Goal: Task Accomplishment & Management: Complete application form

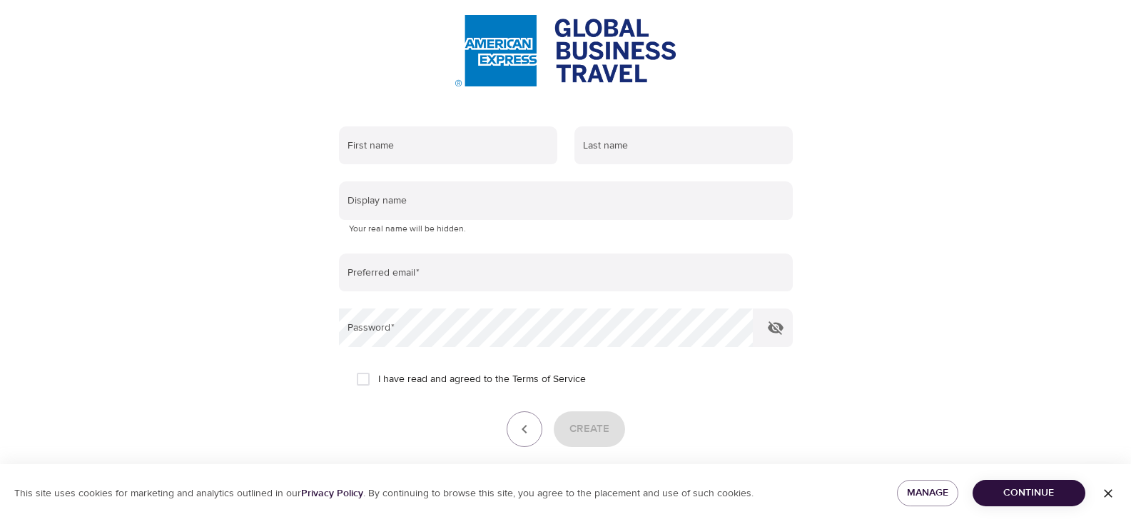
scroll to position [89, 0]
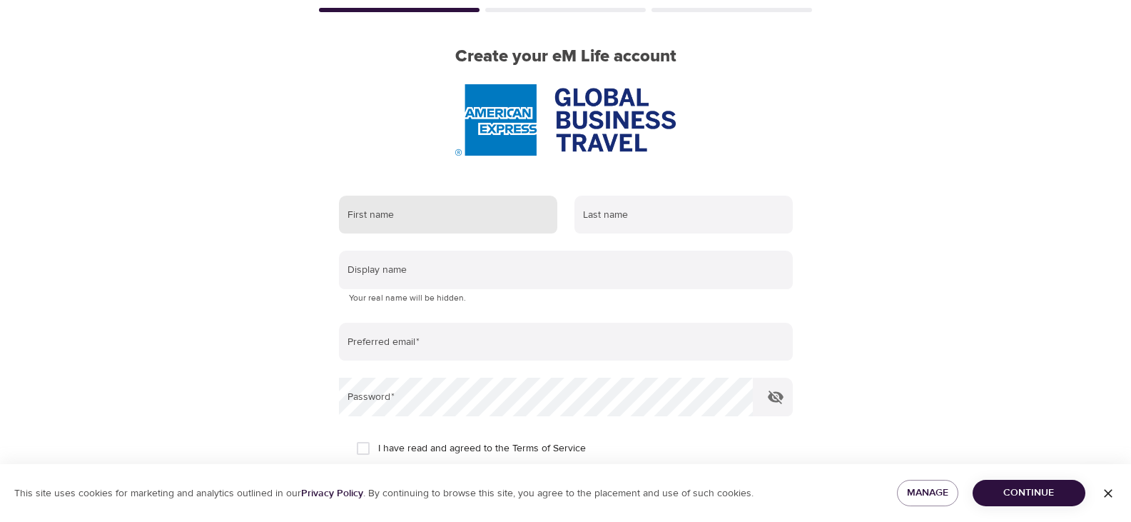
click at [450, 215] on input "text" at bounding box center [448, 215] width 218 height 39
type input "[PERSON_NAME]"
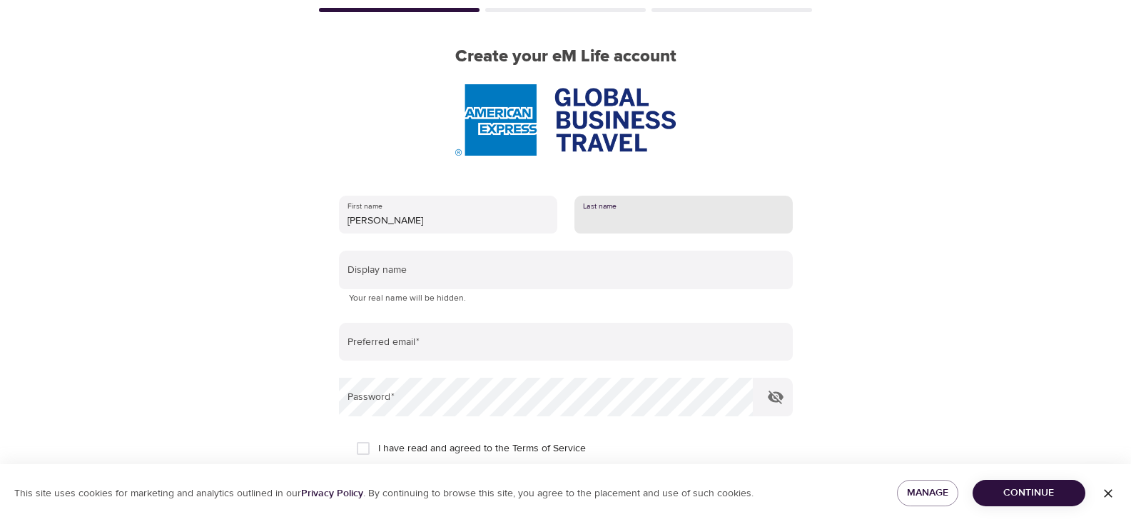
click at [649, 222] on input "text" at bounding box center [683, 215] width 218 height 39
type input "[PERSON_NAME]"
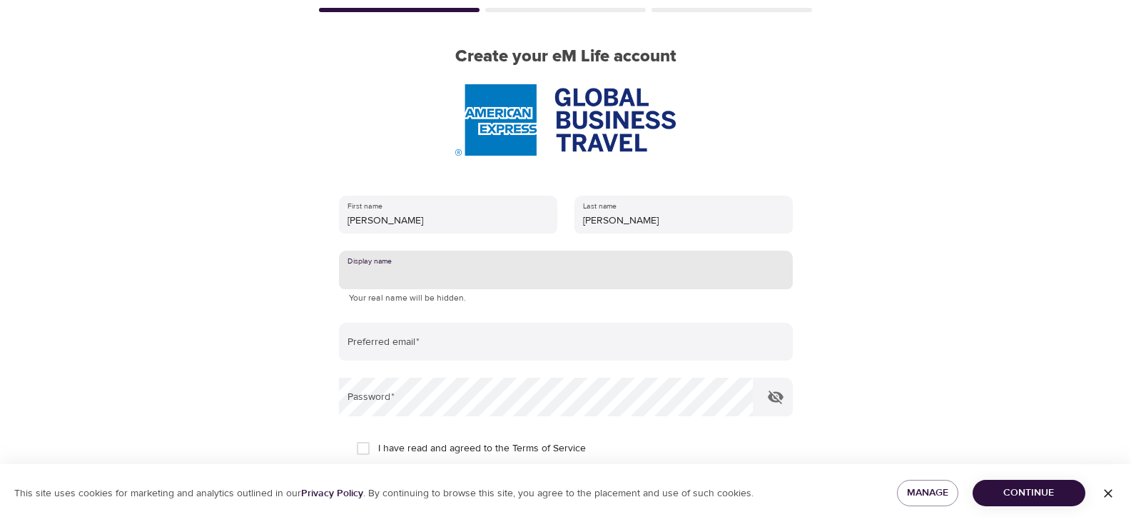
click at [487, 273] on input "text" at bounding box center [566, 269] width 454 height 39
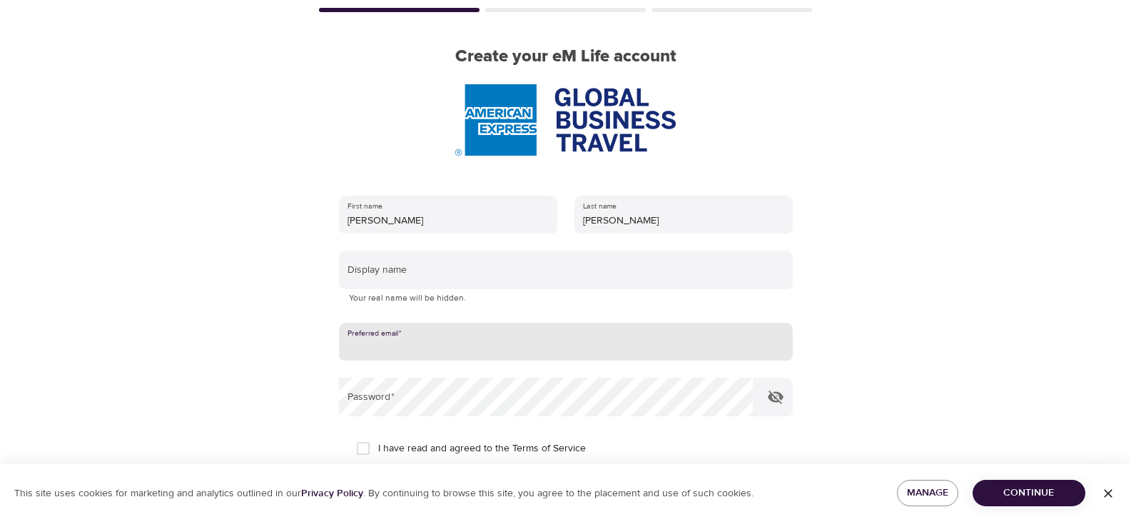
click at [418, 352] on input "email" at bounding box center [566, 342] width 454 height 39
type input "[PERSON_NAME][EMAIL_ADDRESS][PERSON_NAME][DOMAIN_NAME]"
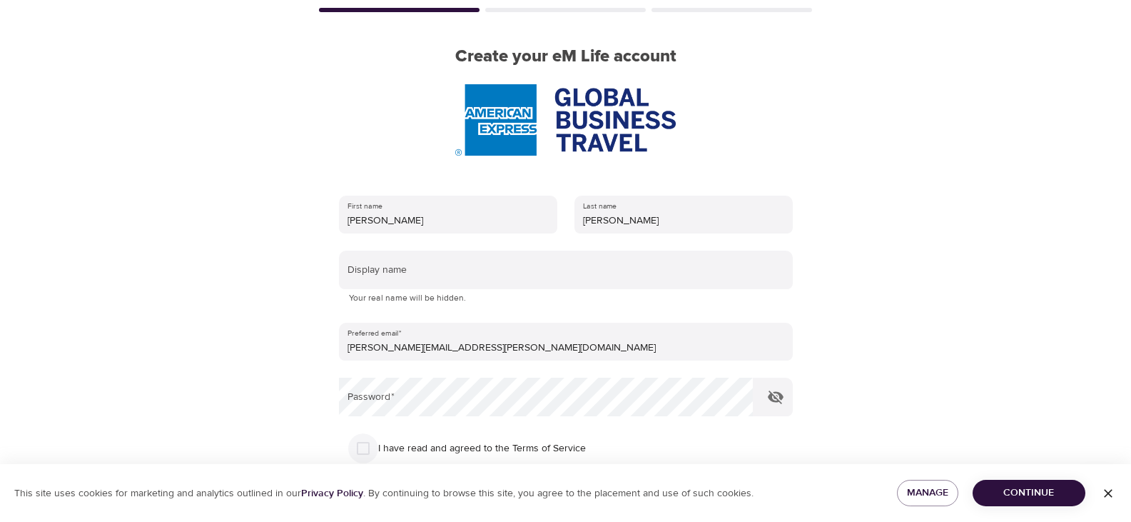
click at [374, 452] on input "I have read and agreed to the Terms of Service" at bounding box center [363, 448] width 30 height 30
checkbox input "true"
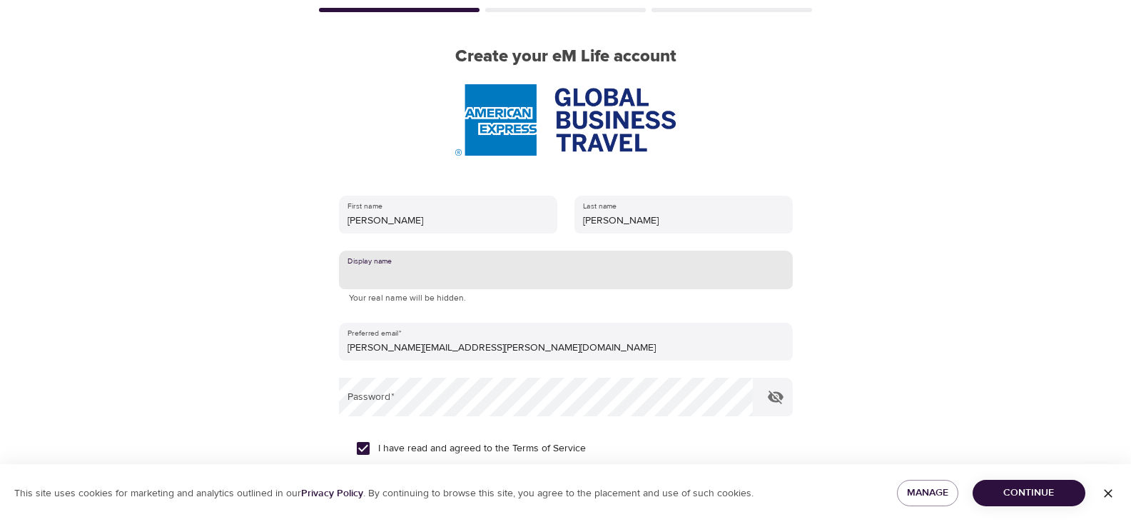
click at [423, 275] on input "text" at bounding box center [566, 269] width 454 height 39
type input "[PERSON_NAME] ceu [PERSON_NAME]"
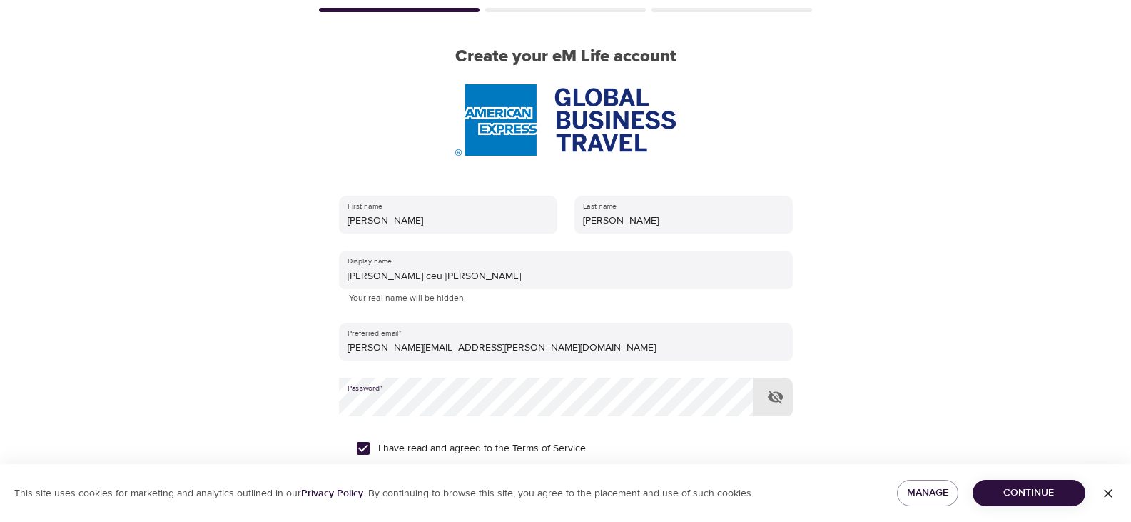
click at [774, 402] on icon "button" at bounding box center [776, 397] width 16 height 14
click at [774, 402] on icon "button" at bounding box center [776, 397] width 16 height 11
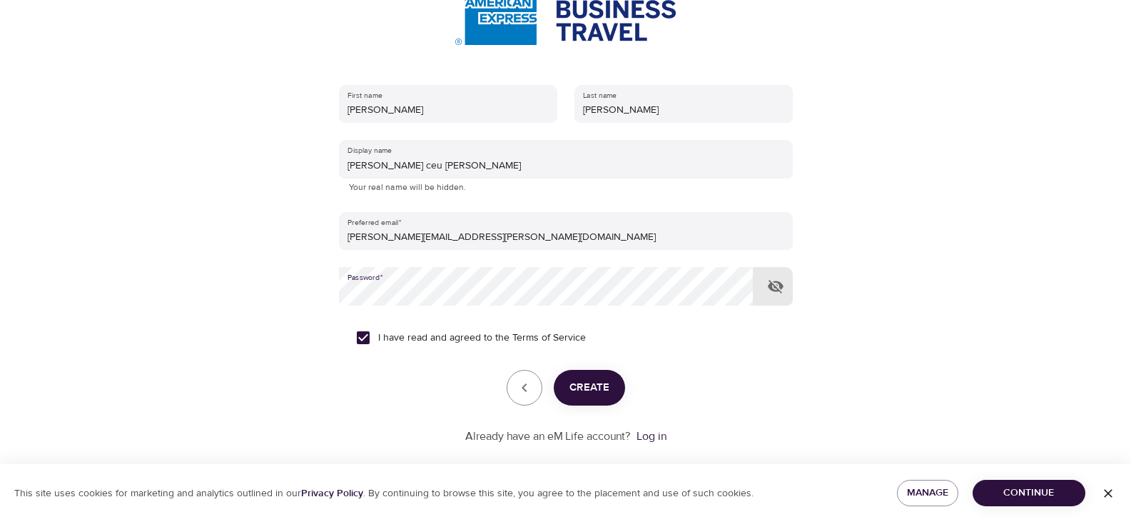
scroll to position [213, 0]
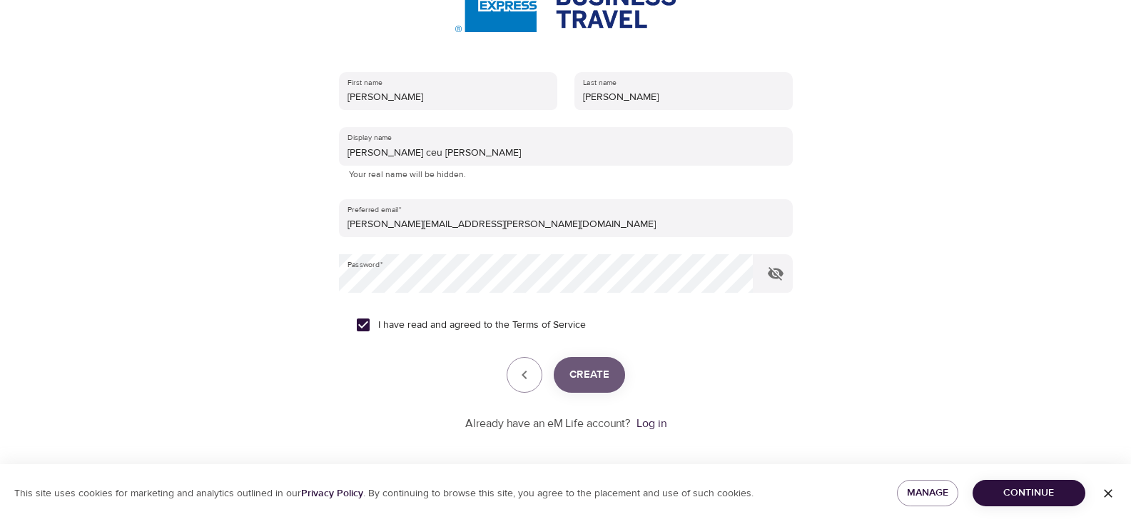
click at [595, 381] on span "Create" at bounding box center [589, 374] width 40 height 19
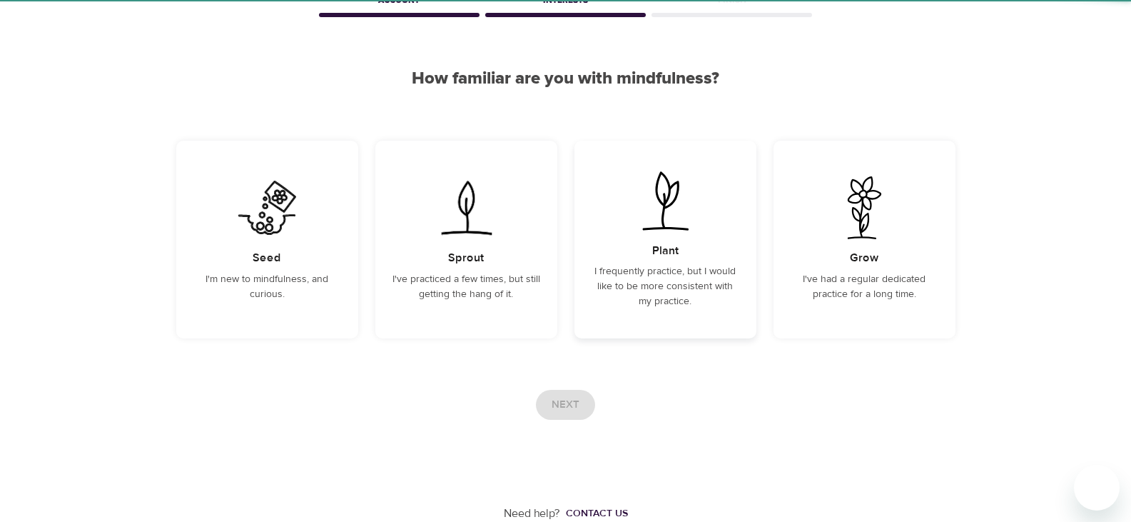
scroll to position [84, 0]
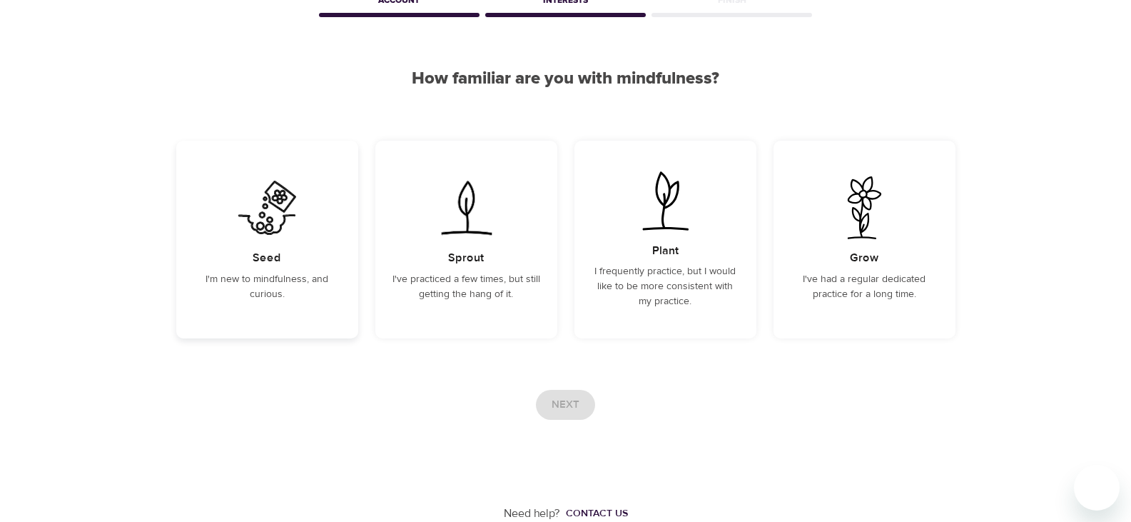
click at [260, 245] on div "Seed I'm new to mindfulness, and curious." at bounding box center [267, 240] width 182 height 198
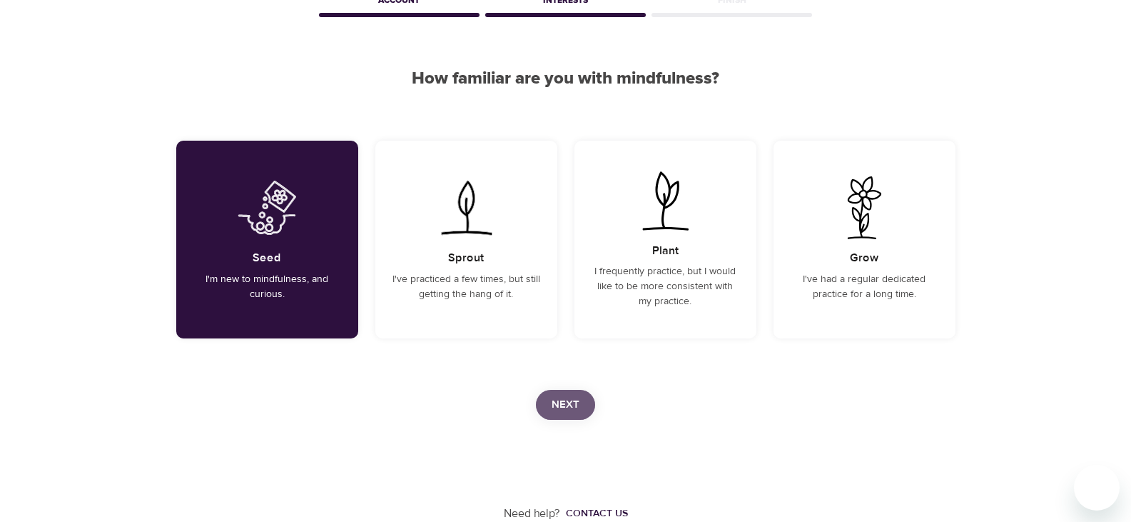
click at [569, 406] on span "Next" at bounding box center [566, 404] width 28 height 19
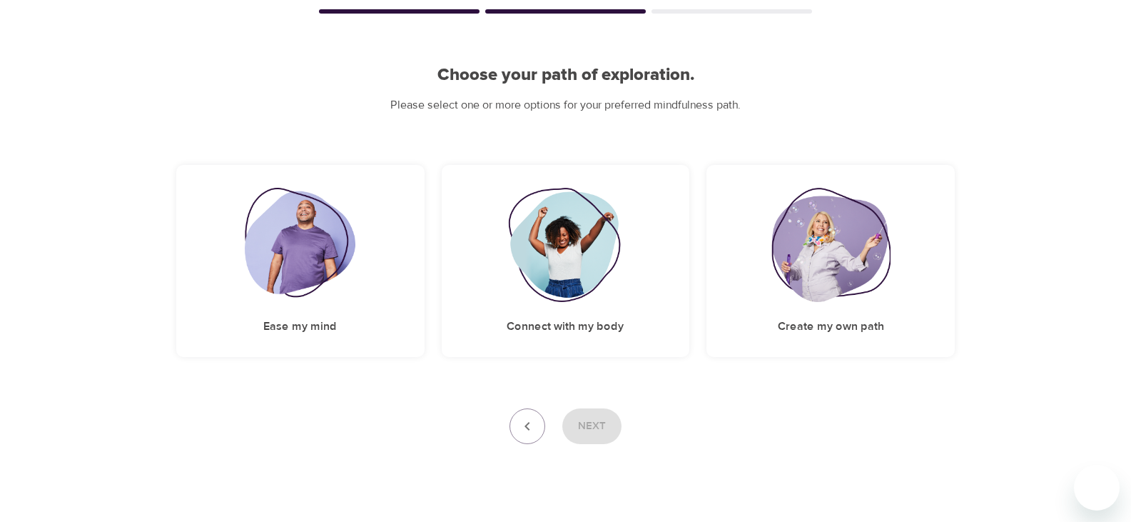
scroll to position [90, 0]
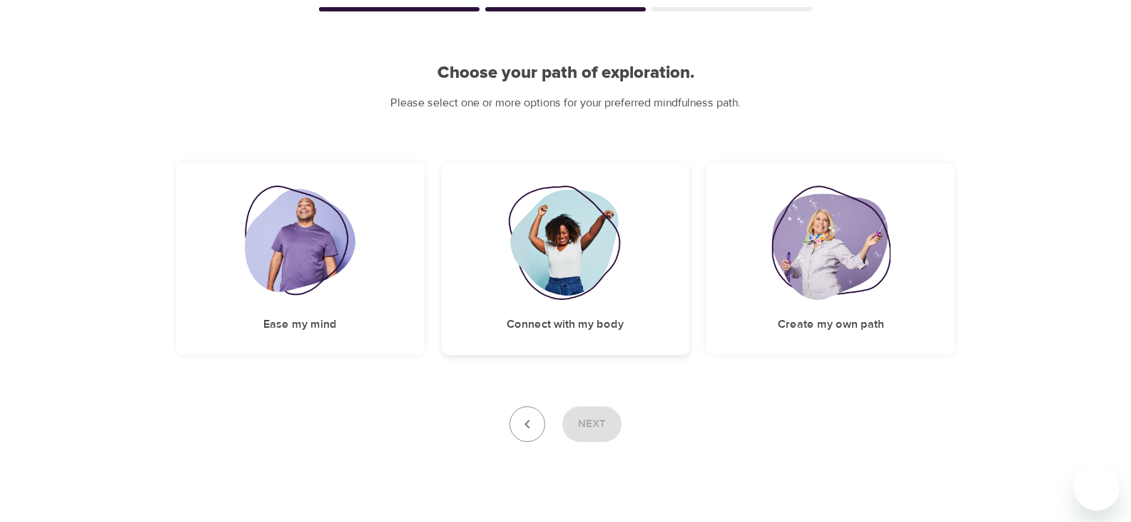
click at [566, 258] on img at bounding box center [566, 243] width 116 height 114
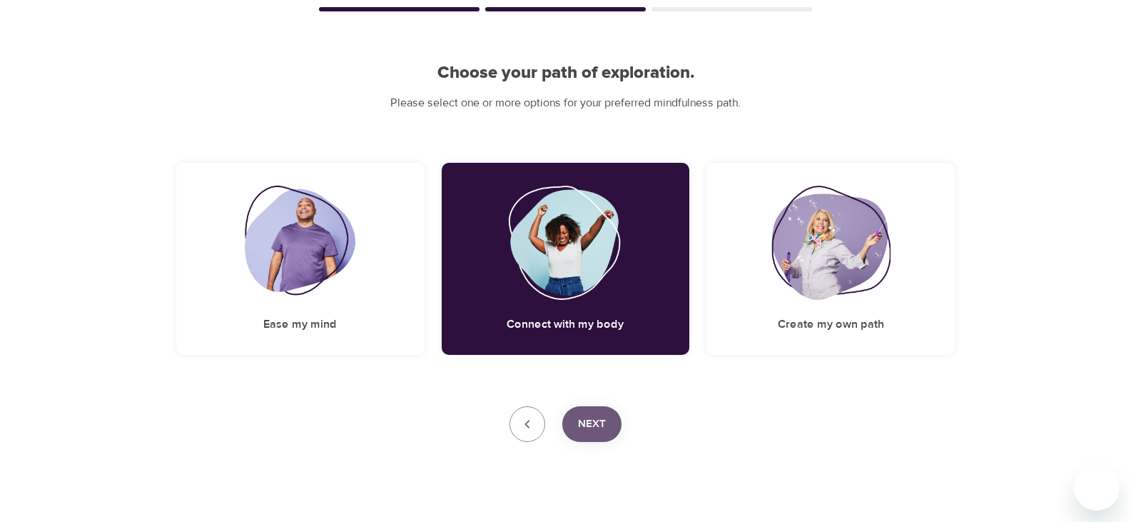
click at [599, 437] on button "Next" at bounding box center [591, 424] width 59 height 36
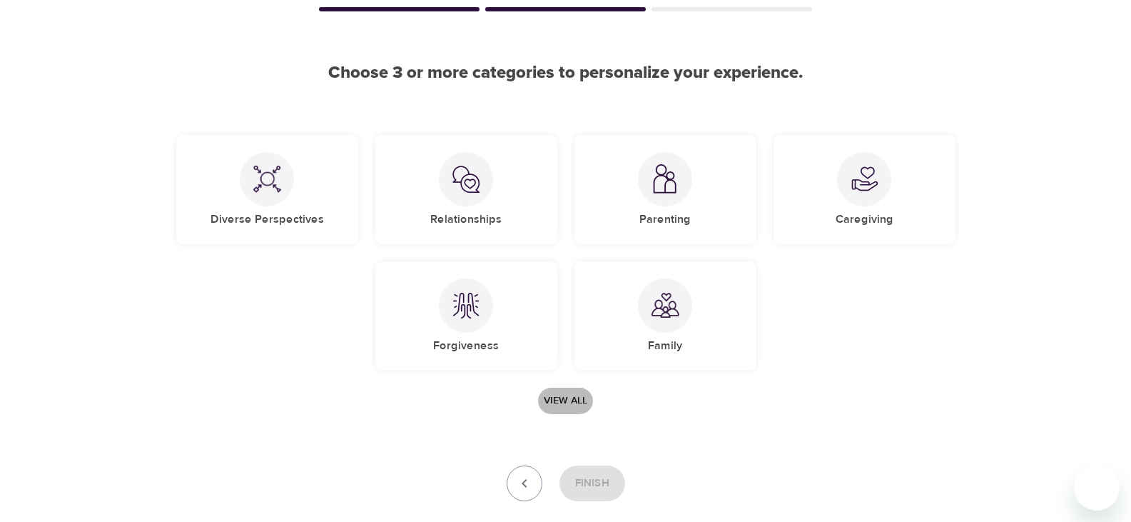
click at [562, 400] on span "View all" at bounding box center [566, 401] width 44 height 18
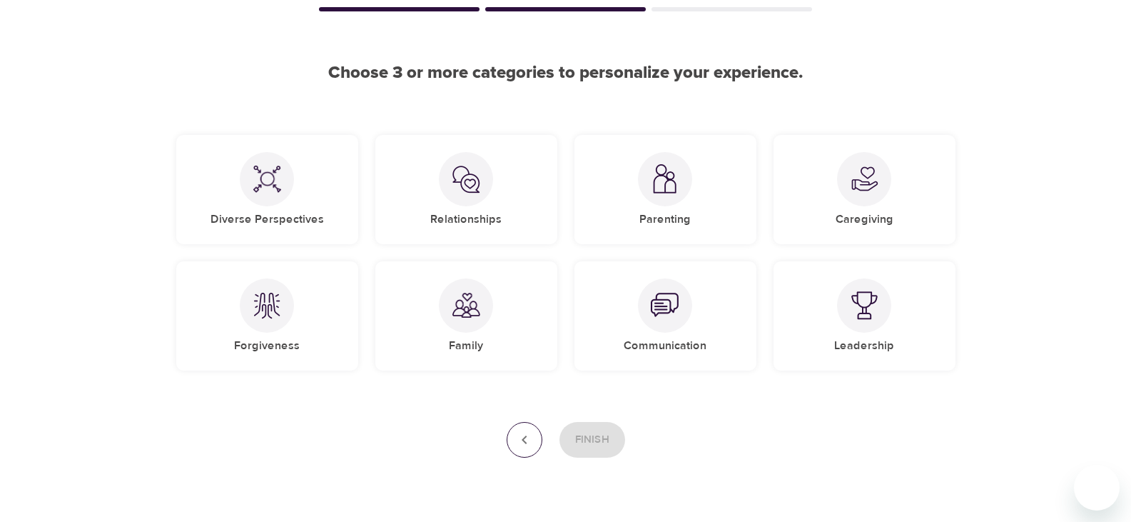
click at [524, 440] on icon "button" at bounding box center [524, 439] width 17 height 17
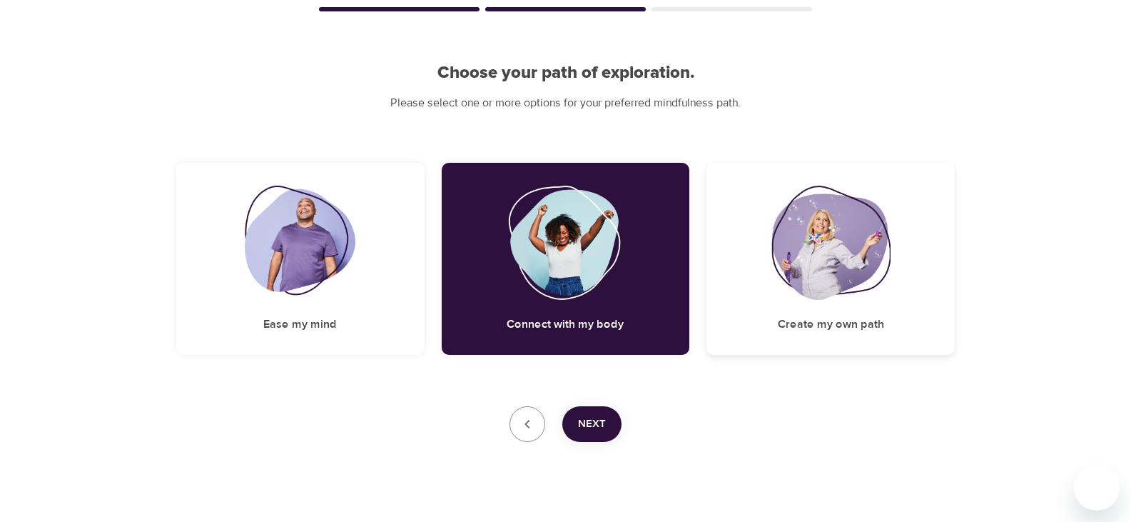
click at [838, 256] on img at bounding box center [830, 243] width 118 height 114
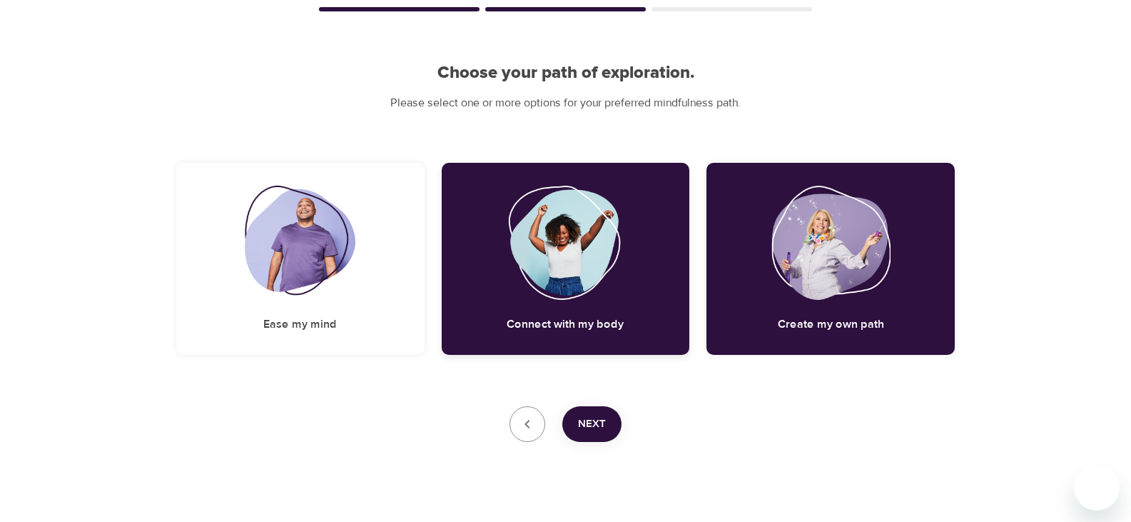
click at [582, 295] on img at bounding box center [566, 243] width 116 height 114
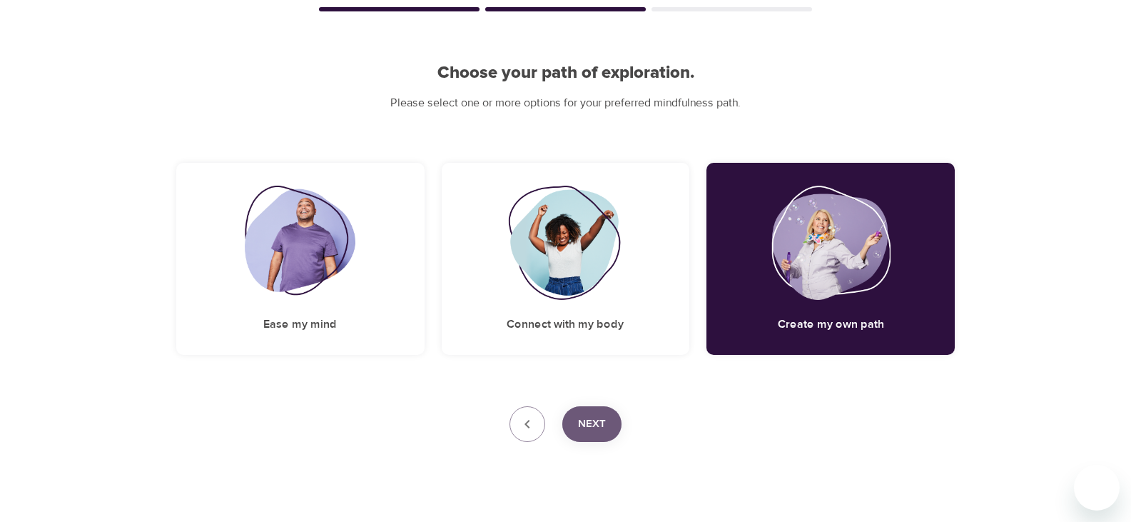
click at [602, 432] on span "Next" at bounding box center [592, 424] width 28 height 19
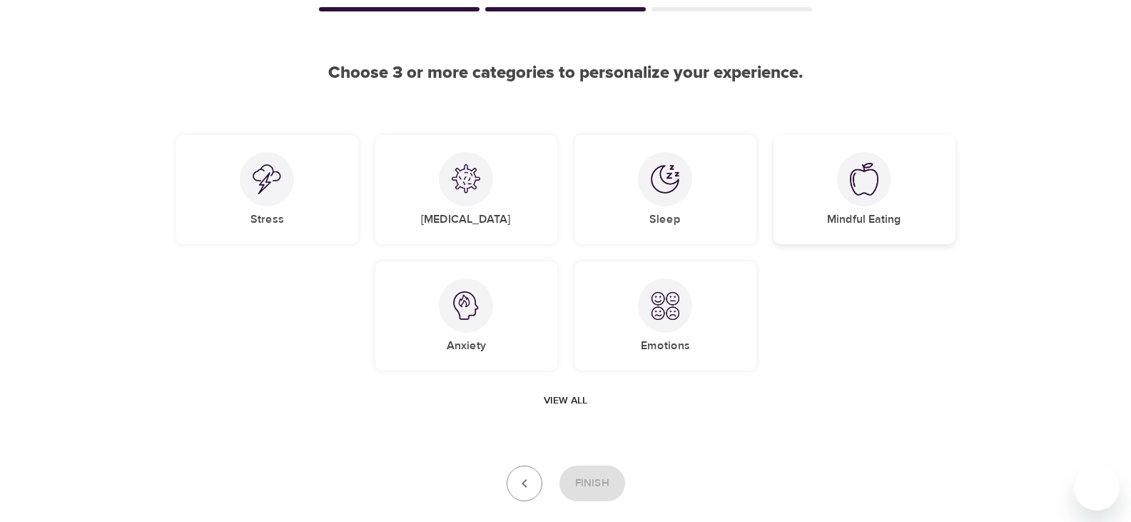
click at [843, 217] on h5 "Mindful Eating" at bounding box center [864, 219] width 74 height 15
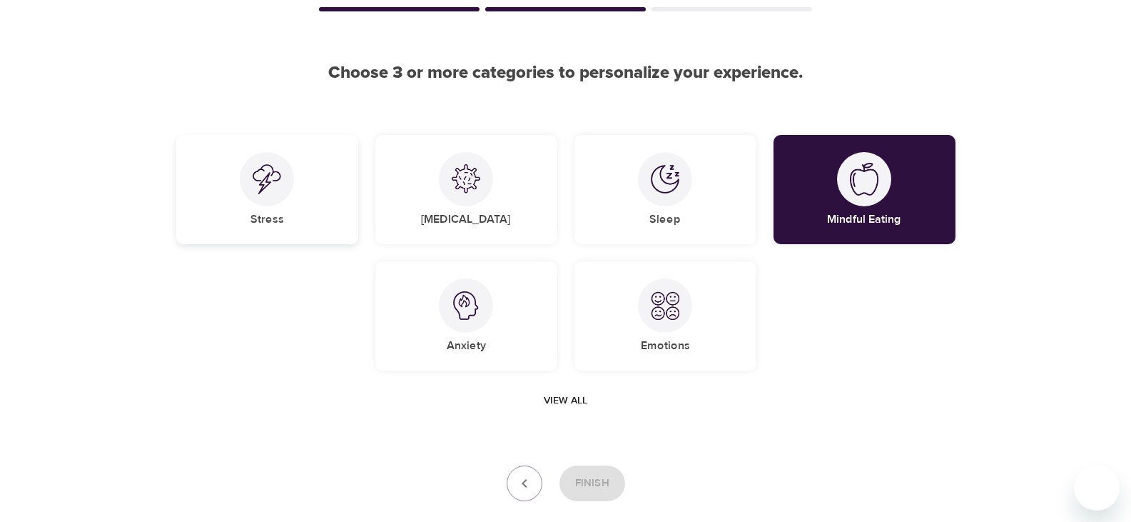
click at [271, 186] on img at bounding box center [267, 179] width 29 height 30
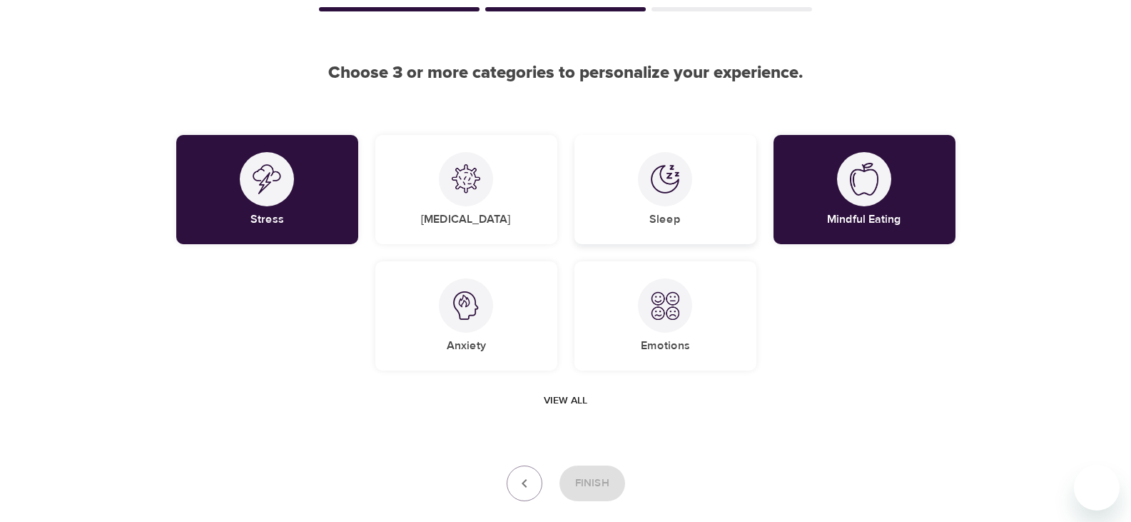
click at [659, 202] on div at bounding box center [665, 179] width 54 height 54
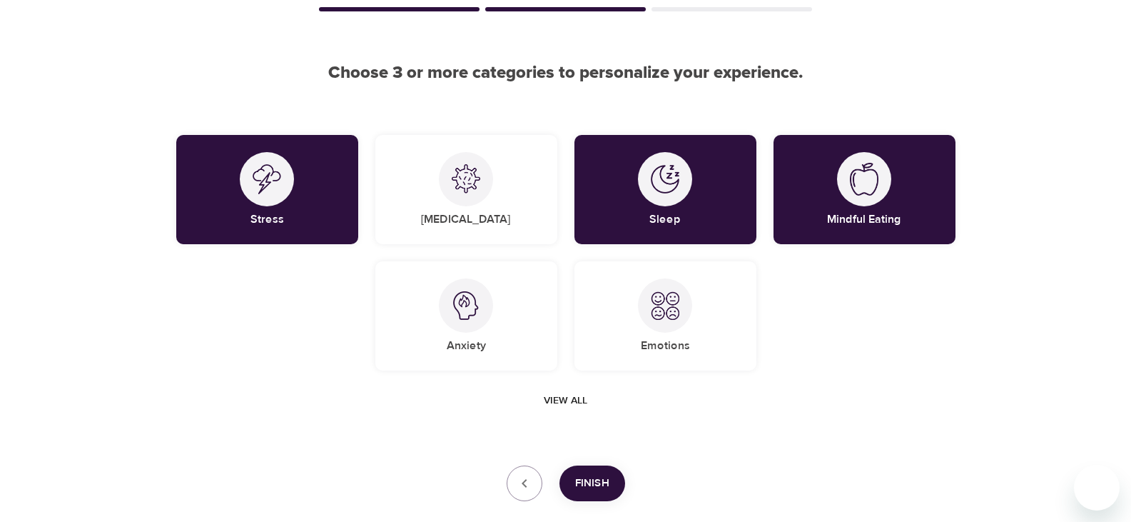
scroll to position [171, 0]
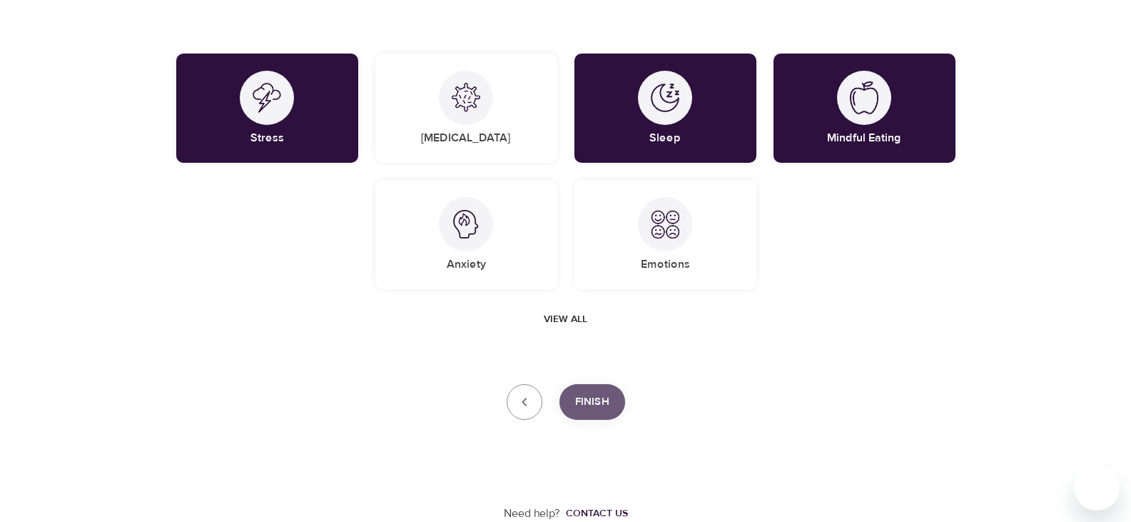
click at [589, 407] on span "Finish" at bounding box center [592, 401] width 34 height 19
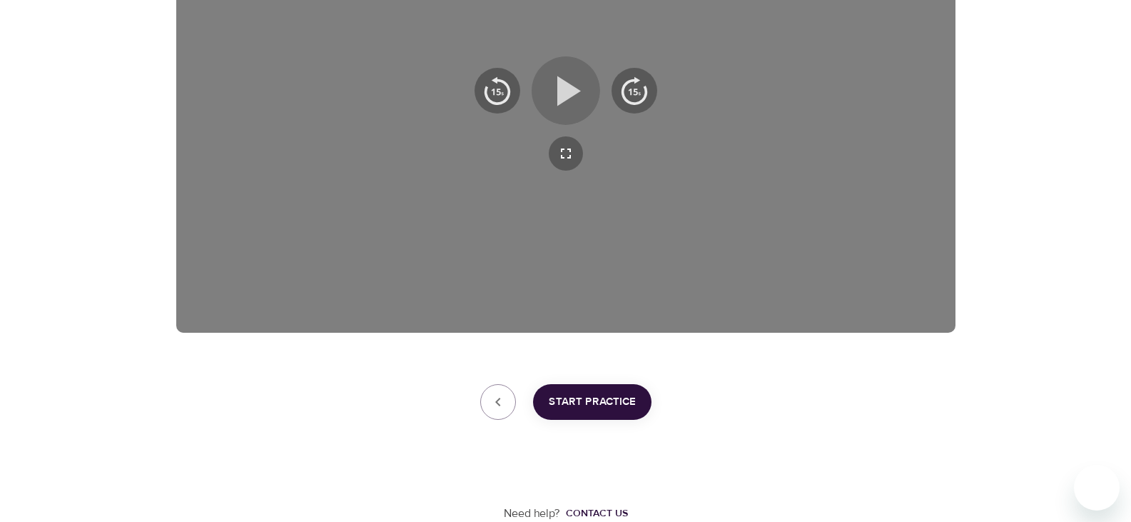
click at [560, 98] on icon "button" at bounding box center [569, 91] width 24 height 30
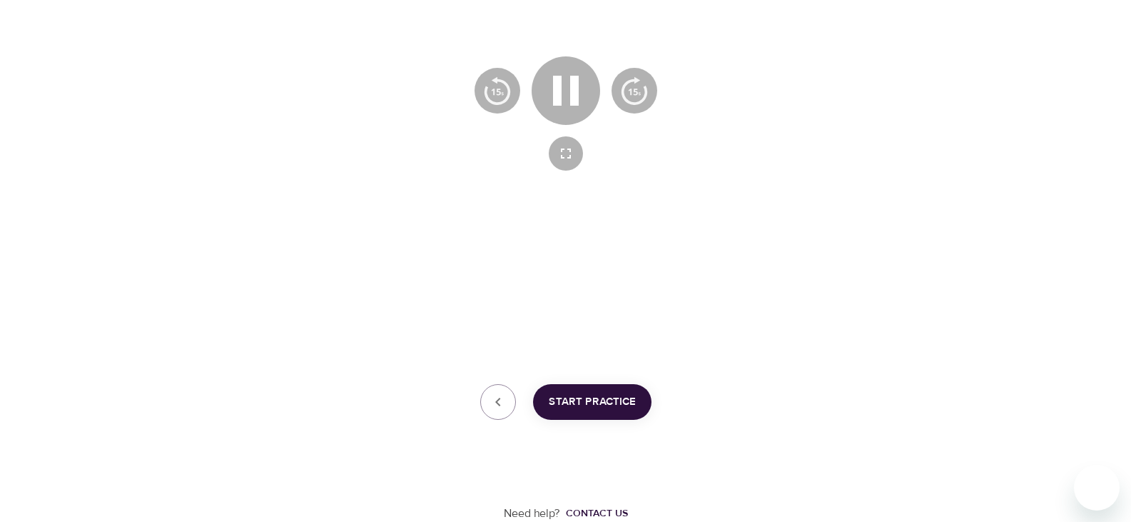
click at [236, 314] on div at bounding box center [565, 113] width 779 height 438
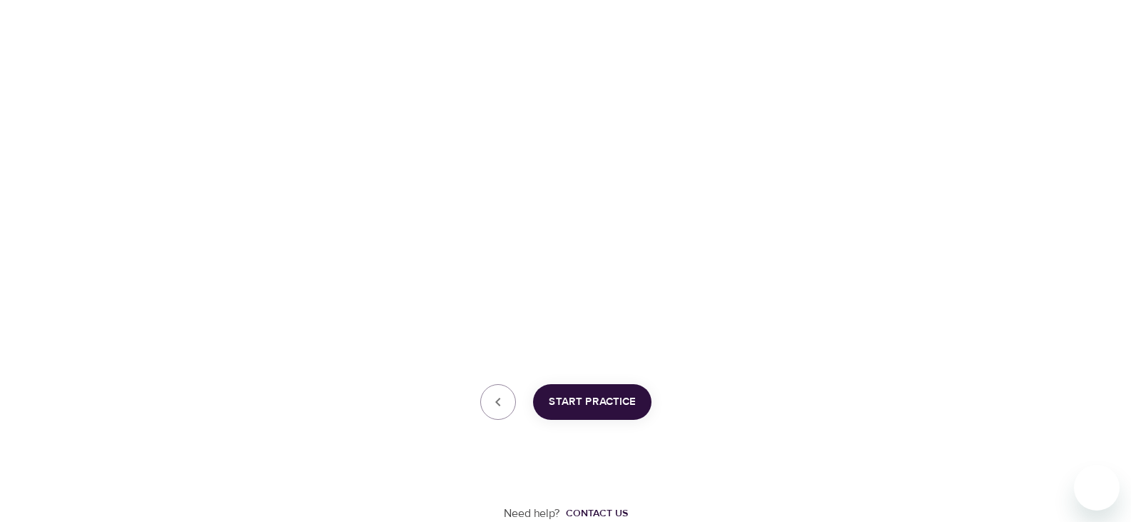
click at [210, 360] on div "User Profile Account Interests Finish [PERSON_NAME] ceu [PERSON_NAME], welcome …" at bounding box center [565, 82] width 813 height 880
click at [494, 407] on icon "button" at bounding box center [497, 401] width 17 height 17
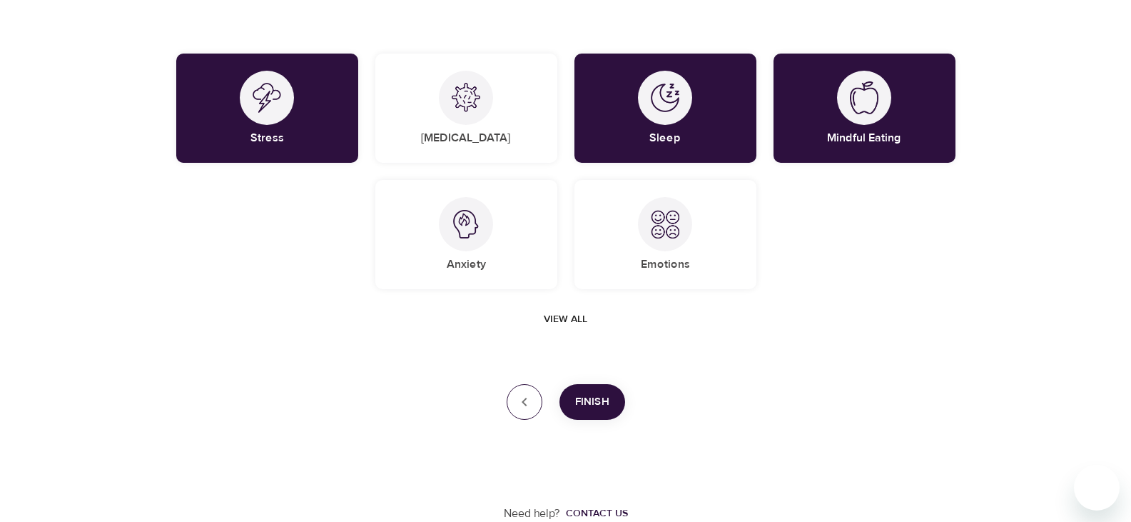
scroll to position [171, 0]
click at [589, 404] on span "Finish" at bounding box center [592, 401] width 34 height 19
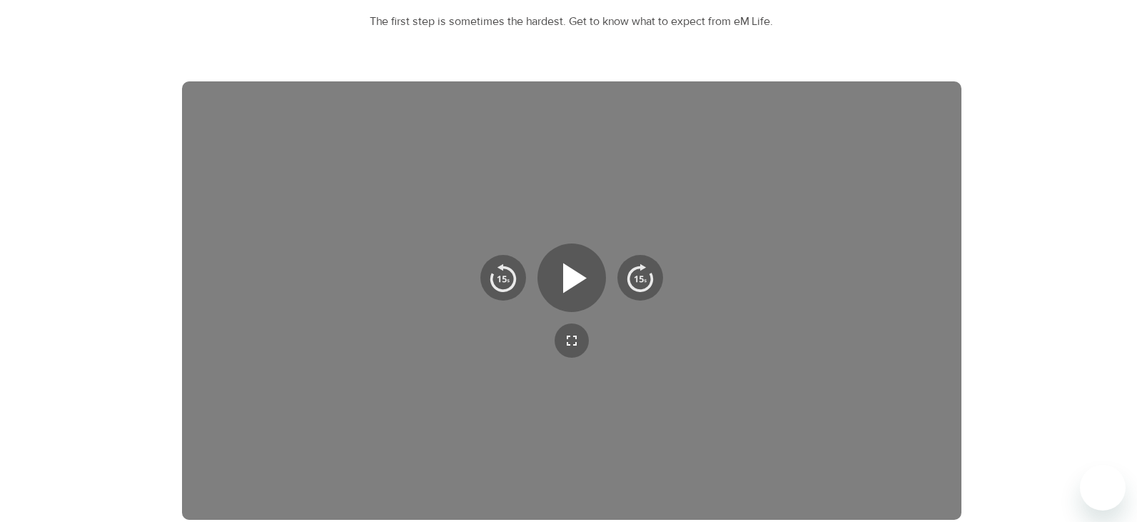
scroll to position [358, 0]
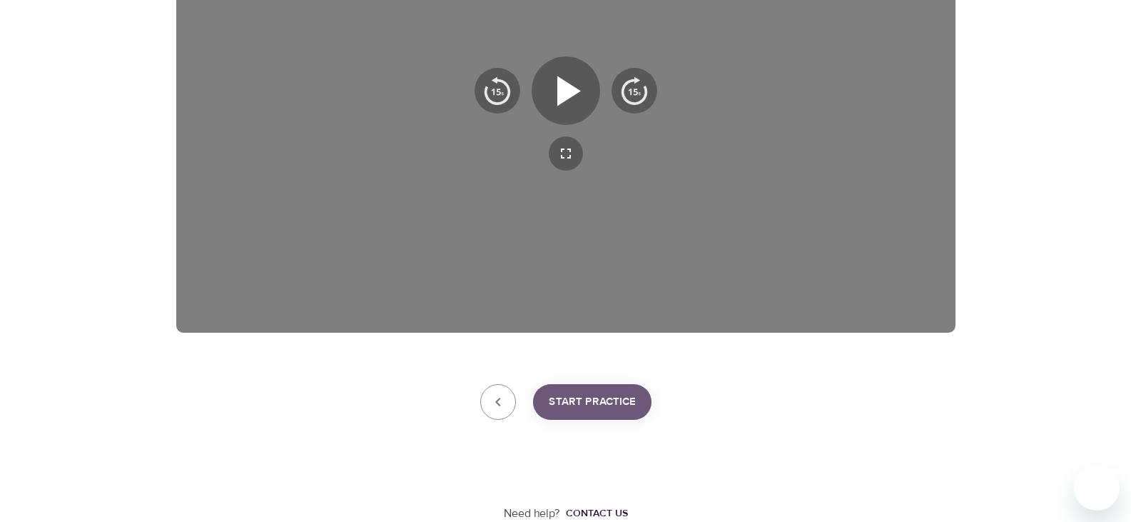
click at [567, 395] on span "Start Practice" at bounding box center [592, 401] width 87 height 19
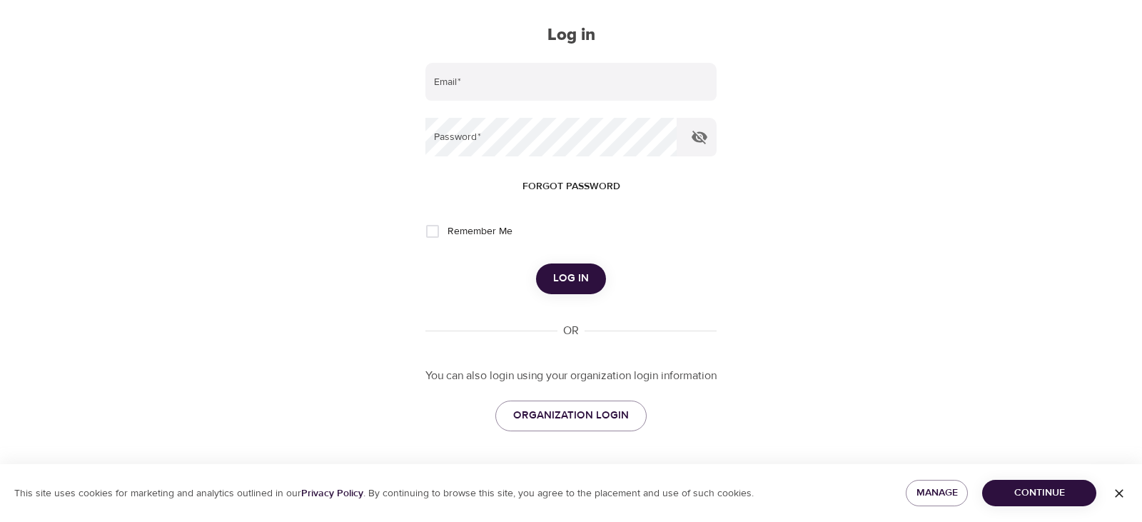
type input "[PERSON_NAME][EMAIL_ADDRESS][PERSON_NAME][DOMAIN_NAME]"
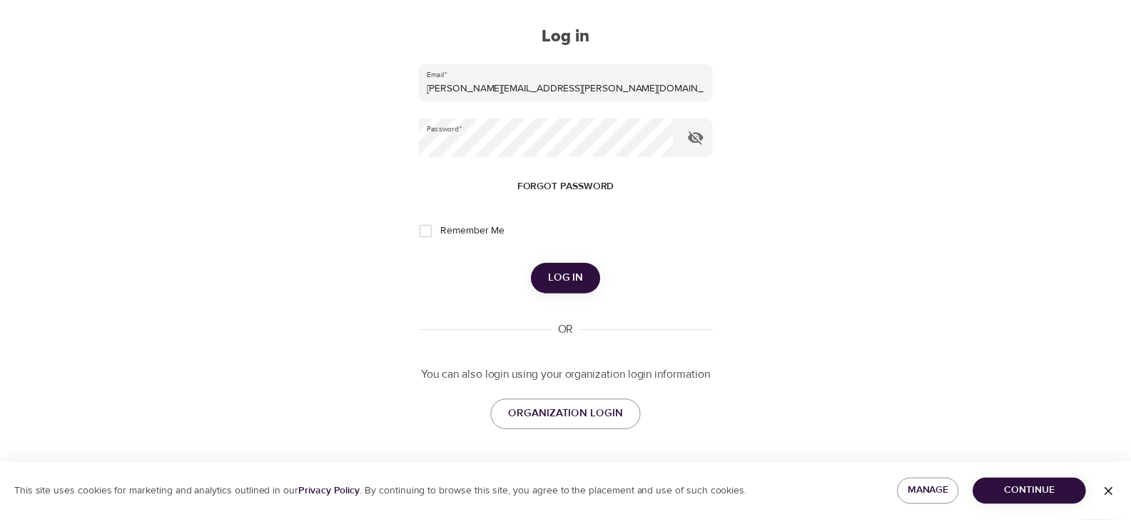
scroll to position [54, 0]
